Goal: Obtain resource: Obtain resource

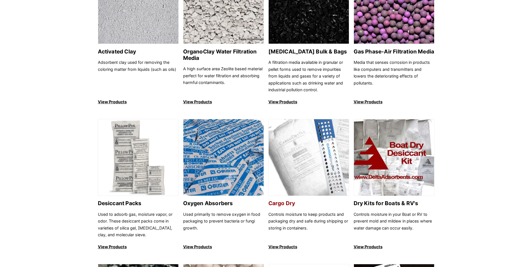
scroll to position [280, 0]
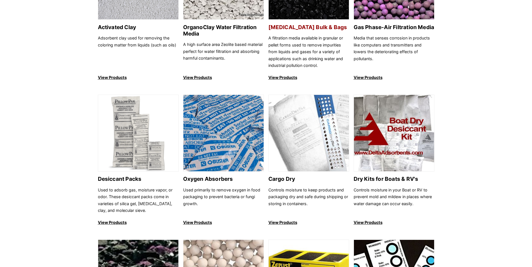
click at [286, 75] on p "View Products" at bounding box center [308, 77] width 81 height 7
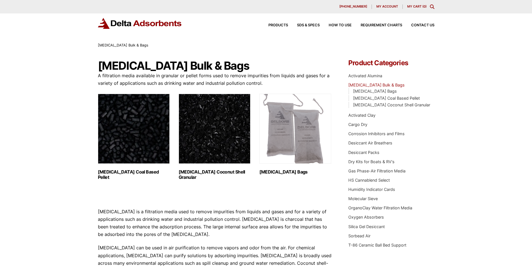
click at [291, 172] on h2 "Activated Carbon Bags (2)" at bounding box center [295, 172] width 72 height 5
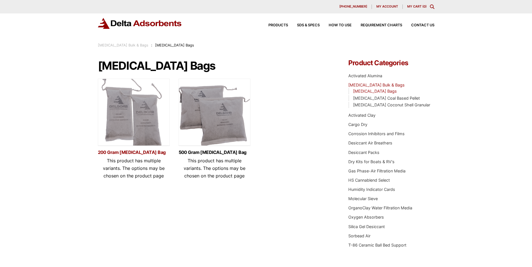
click at [139, 150] on link "200 Gram Activated Carbon Bag" at bounding box center [134, 152] width 72 height 5
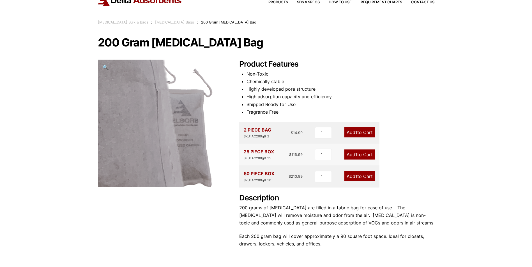
scroll to position [5, 0]
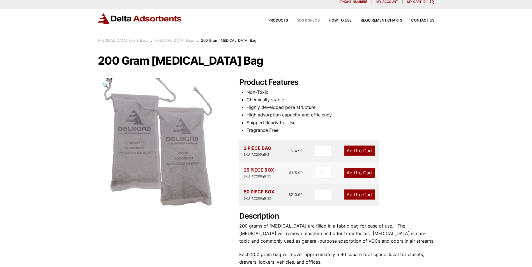
click at [299, 21] on span "SDS & SPECS" at bounding box center [308, 21] width 23 height 4
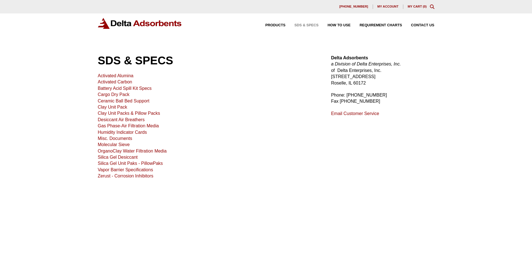
click at [124, 82] on link "Activated Carbon" at bounding box center [115, 82] width 34 height 5
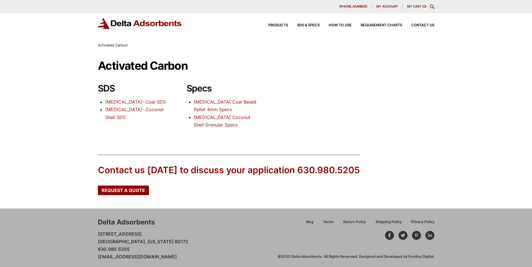
click at [142, 111] on link "[MEDICAL_DATA]- Coconut Shell SDS" at bounding box center [134, 113] width 59 height 13
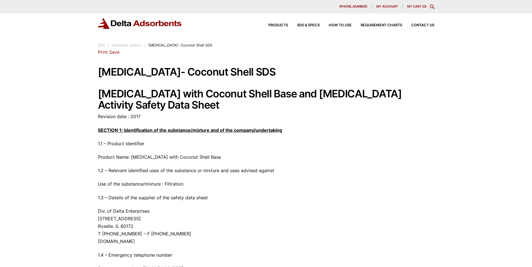
click at [101, 53] on link "Print" at bounding box center [103, 52] width 10 height 6
